Goal: Task Accomplishment & Management: Manage account settings

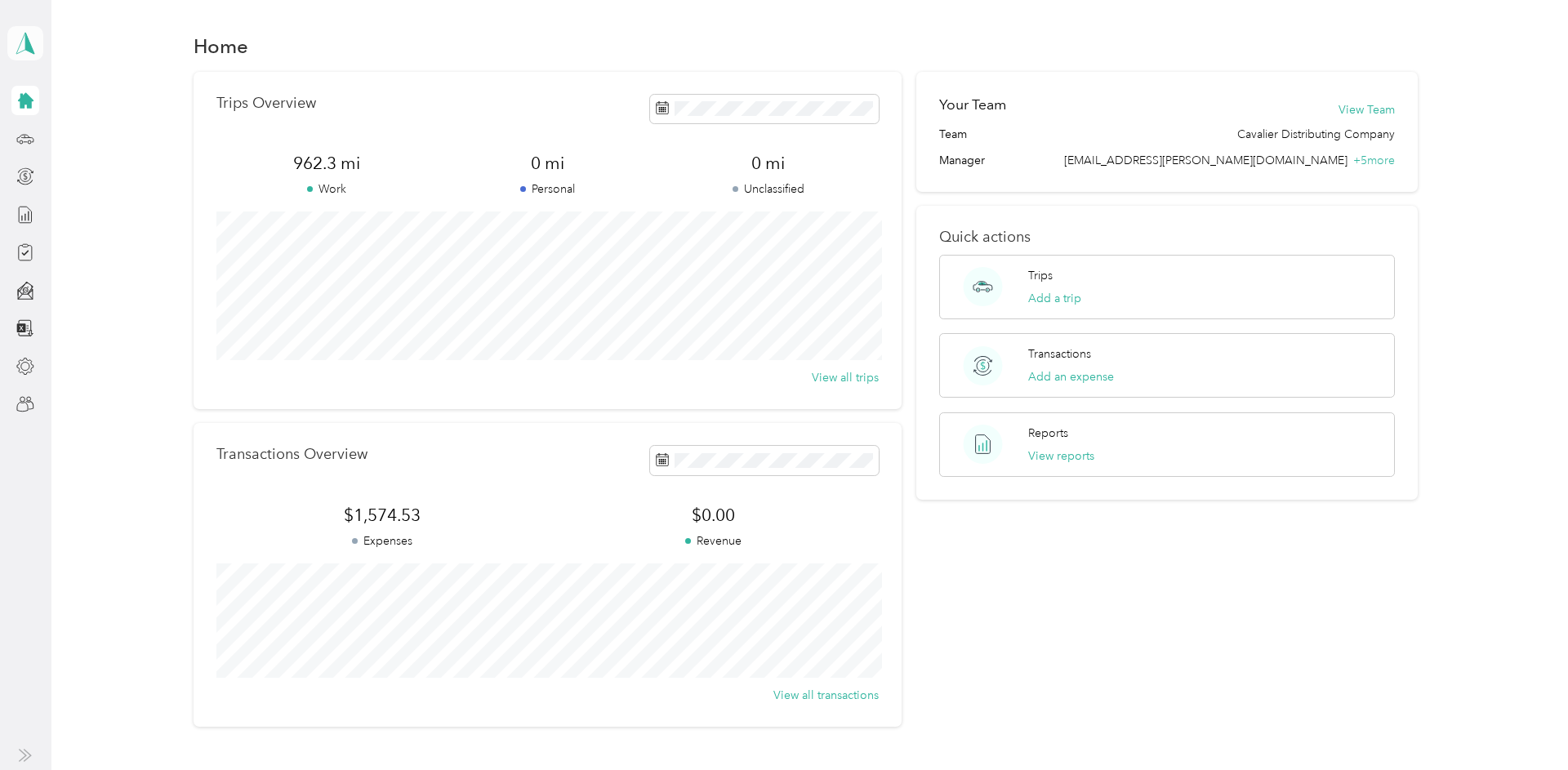
drag, startPoint x: 21, startPoint y: 45, endPoint x: 29, endPoint y: 48, distance: 8.5
click at [20, 45] on icon at bounding box center [25, 43] width 25 height 23
click at [44, 128] on div "Team dashboard" at bounding box center [65, 131] width 87 height 17
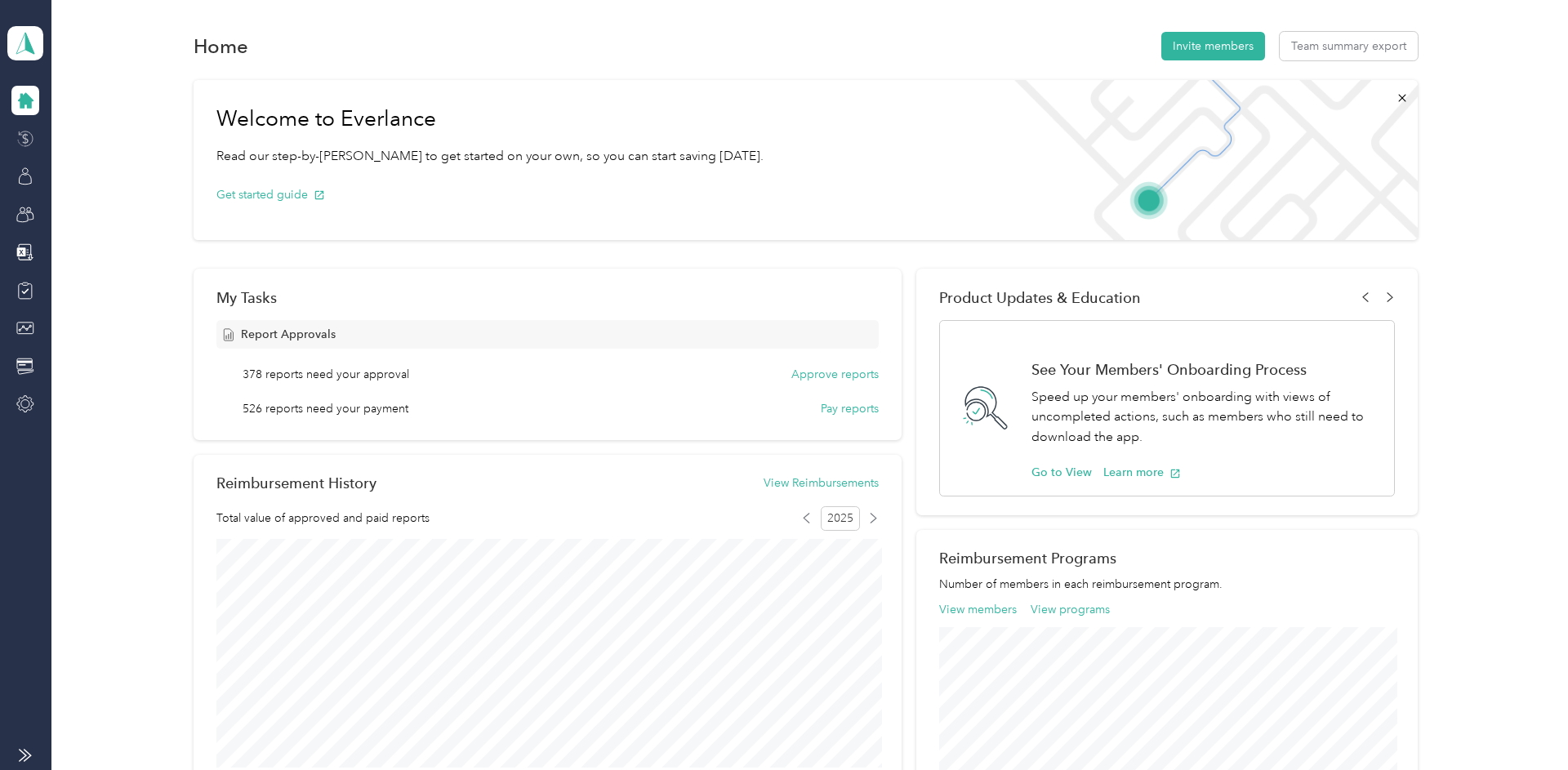
click at [31, 140] on icon at bounding box center [25, 139] width 18 height 18
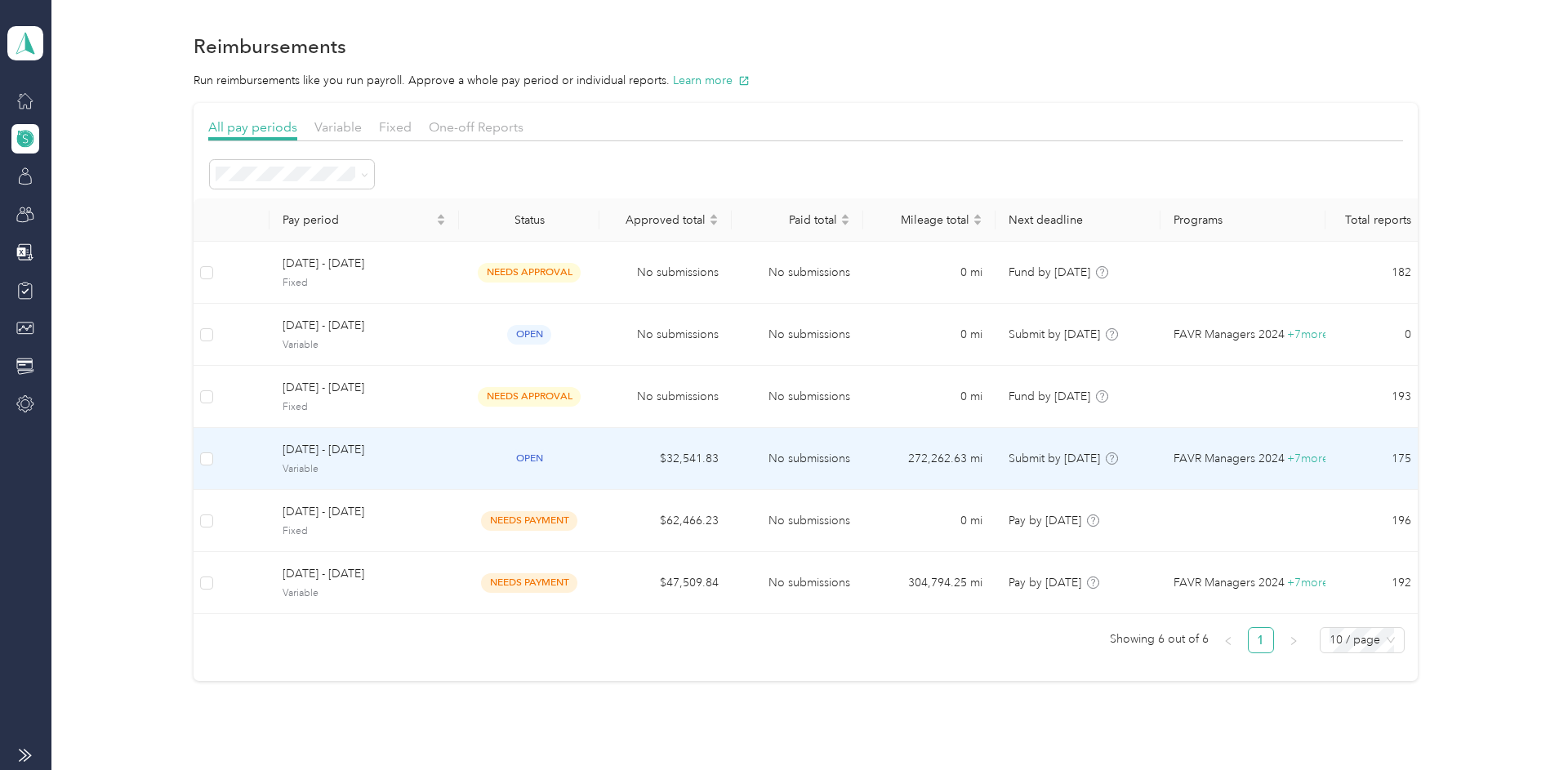
click at [365, 461] on div "August 1 - 31, 2025 Variable" at bounding box center [364, 458] width 163 height 35
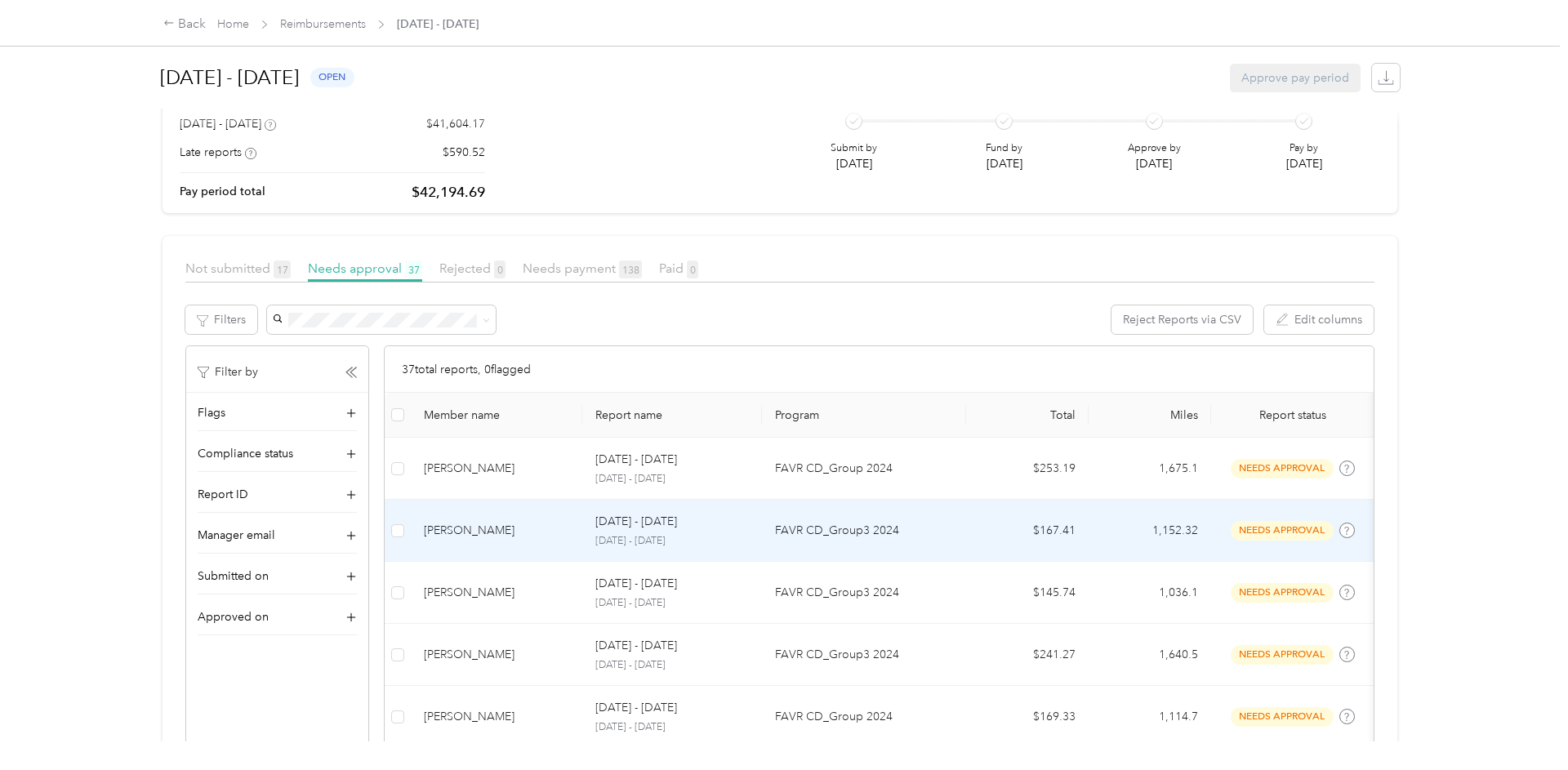
scroll to position [241, 0]
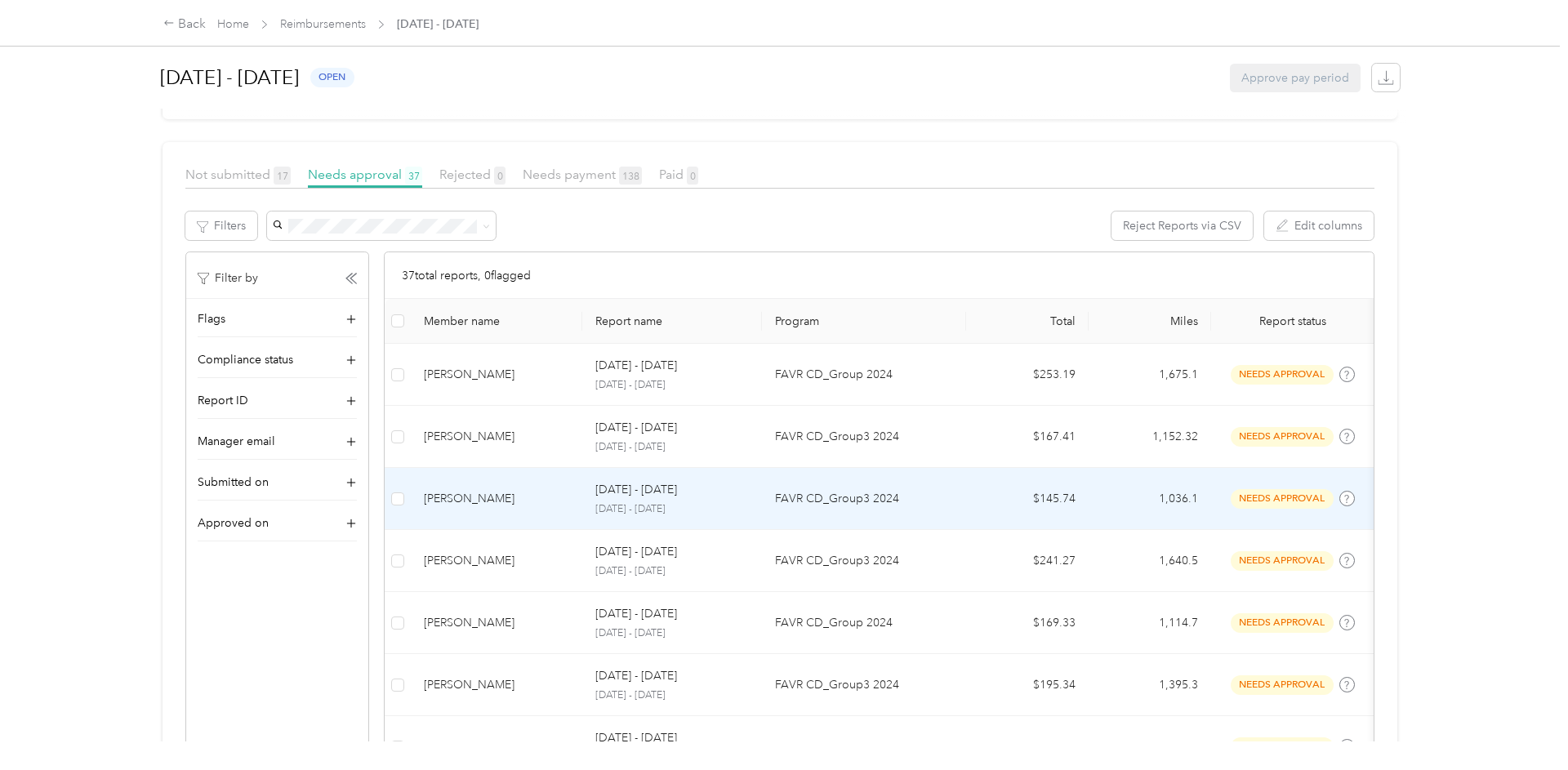
click at [836, 503] on p "FAVR CD_Group3 2024" at bounding box center [864, 499] width 178 height 18
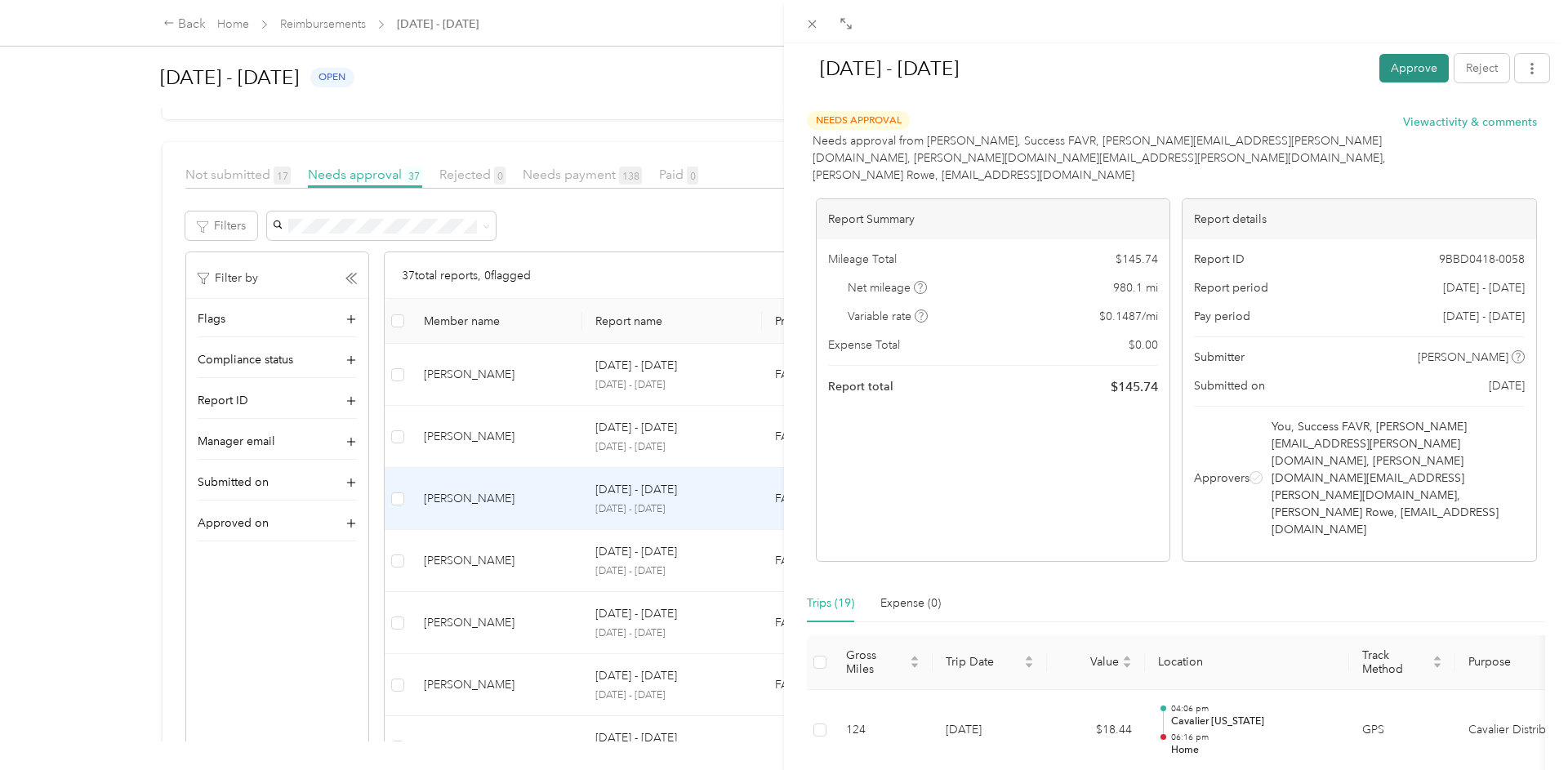
click at [1422, 67] on button "Approve" at bounding box center [1413, 67] width 69 height 29
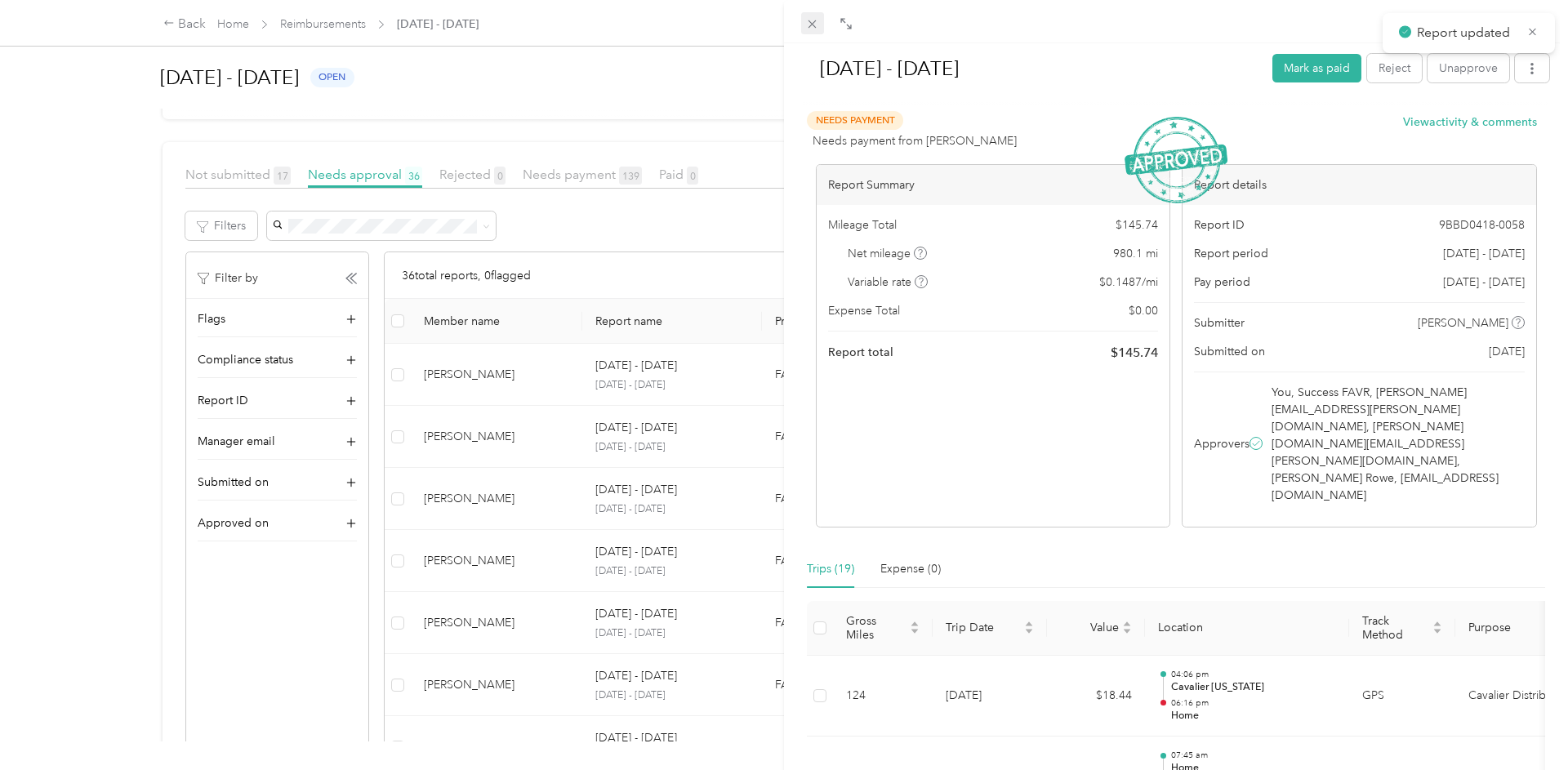
click at [815, 24] on icon at bounding box center [812, 24] width 14 height 14
